Goal: Navigation & Orientation: Go to known website

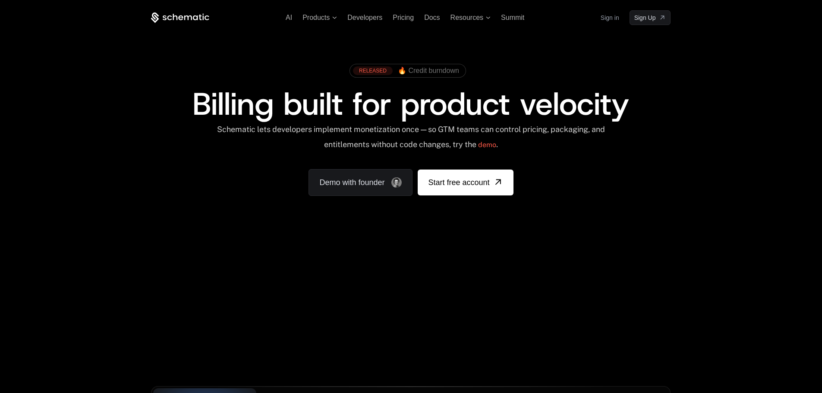
scroll to position [43, 0]
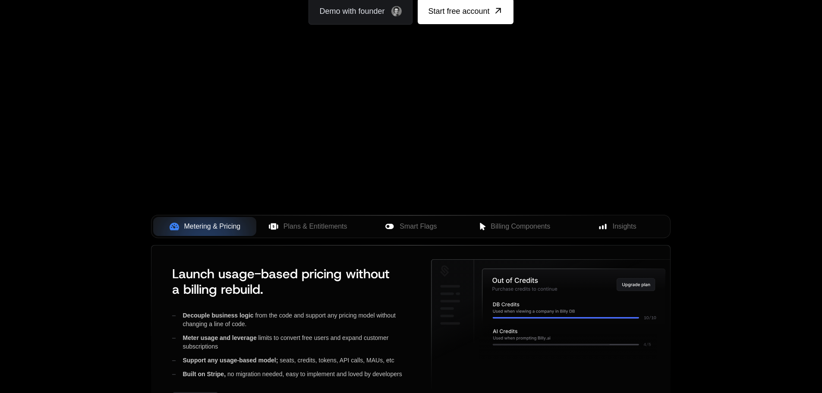
scroll to position [173, 0]
